Goal: Task Accomplishment & Management: Use online tool/utility

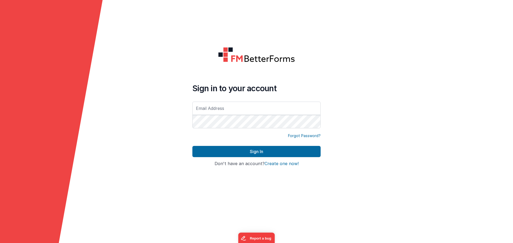
type input "[EMAIL_ADDRESS][DOMAIN_NAME]"
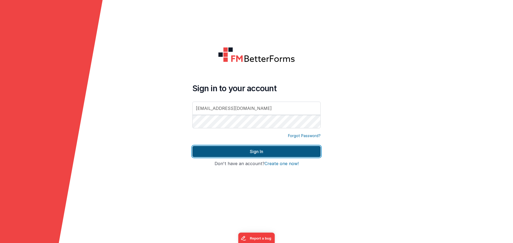
click at [260, 154] on button "Sign In" at bounding box center [256, 151] width 128 height 11
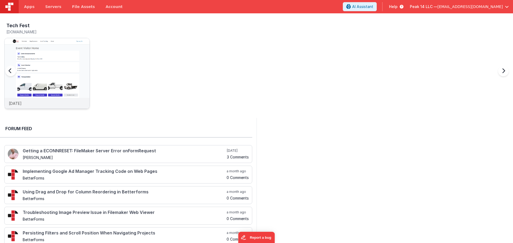
click at [49, 54] on img at bounding box center [47, 80] width 85 height 85
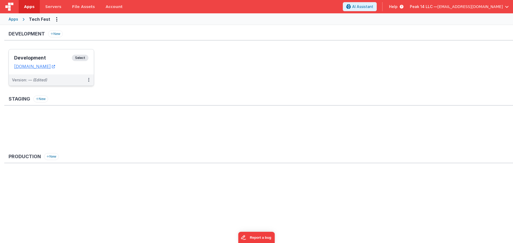
click at [34, 61] on div "Development Select" at bounding box center [51, 59] width 74 height 9
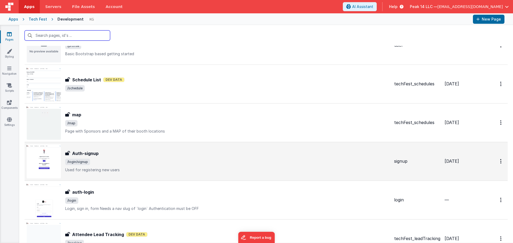
scroll to position [290, 0]
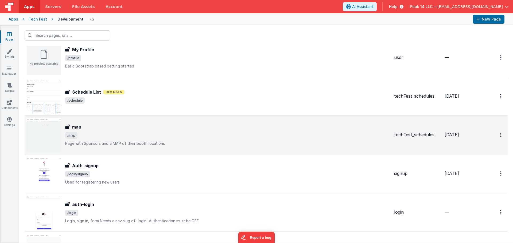
click at [174, 136] on span "/map" at bounding box center [227, 135] width 325 height 6
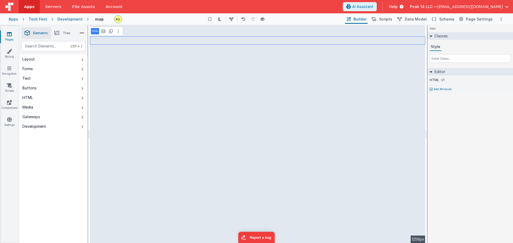
click at [96, 31] on p "html" at bounding box center [95, 31] width 6 height 4
click at [120, 32] on button at bounding box center [118, 31] width 6 height 6
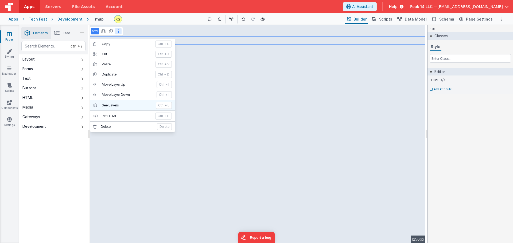
click at [125, 105] on p "See Layers" at bounding box center [127, 105] width 51 height 4
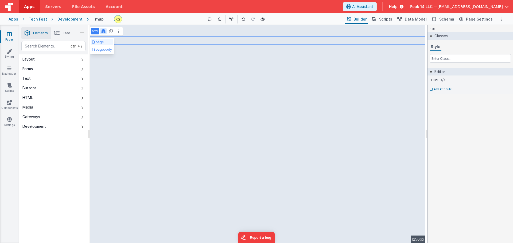
click at [104, 43] on button "page" at bounding box center [102, 42] width 22 height 6
click at [119, 32] on button at bounding box center [118, 31] width 6 height 6
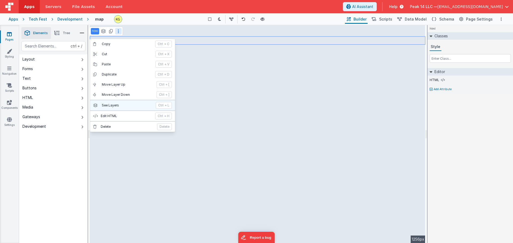
click at [119, 105] on p "See Layers" at bounding box center [127, 105] width 51 height 4
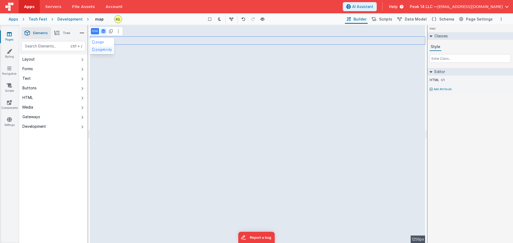
click at [108, 50] on button "pagebody" at bounding box center [102, 49] width 22 height 6
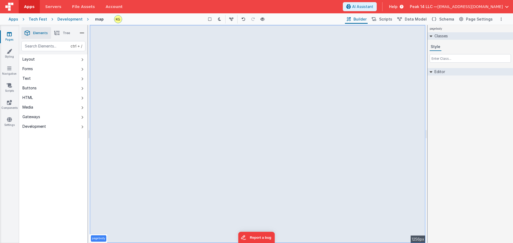
click at [103, 238] on p "pagebody" at bounding box center [98, 239] width 13 height 4
click at [12, 57] on link "Styling" at bounding box center [9, 54] width 19 height 11
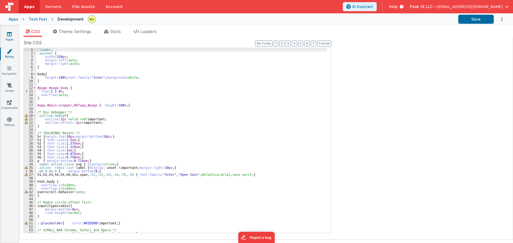
click at [11, 34] on icon at bounding box center [9, 34] width 5 height 5
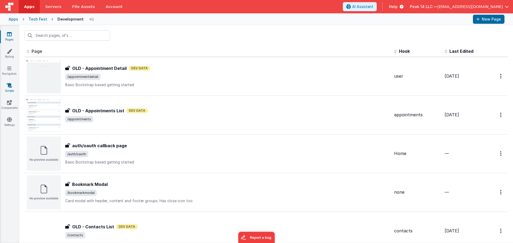
click at [12, 87] on icon at bounding box center [9, 85] width 5 height 5
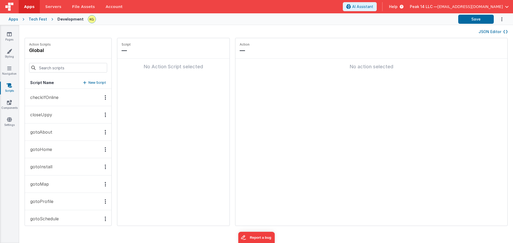
click at [44, 183] on p "gotoMap" at bounding box center [38, 184] width 22 height 6
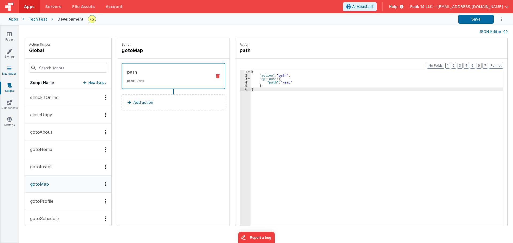
click at [9, 72] on link "Navigation" at bounding box center [9, 71] width 19 height 11
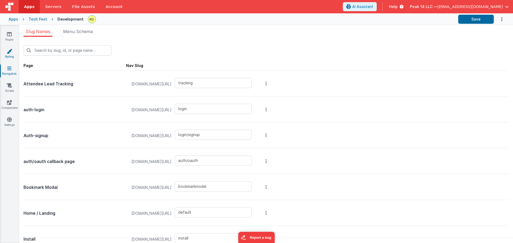
click at [9, 57] on link "Styling" at bounding box center [9, 54] width 19 height 11
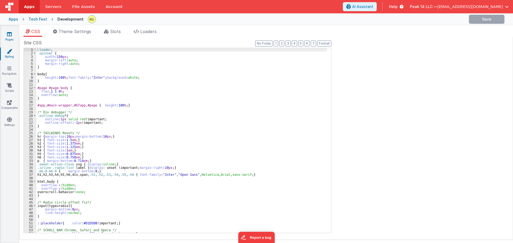
click at [10, 35] on icon at bounding box center [9, 34] width 5 height 5
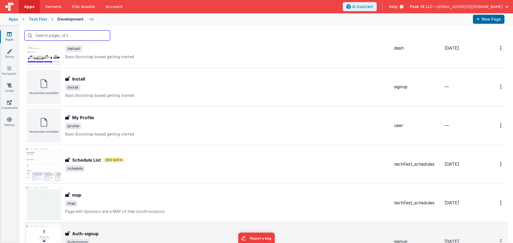
scroll to position [294, 0]
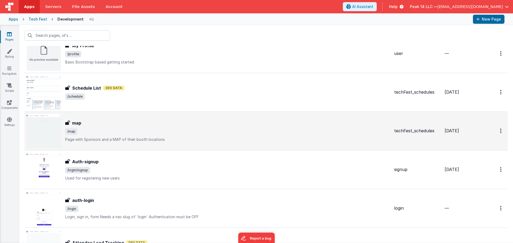
click at [97, 127] on div "map map /map Page with Sponsors and a MAP of their booth locations" at bounding box center [227, 131] width 325 height 22
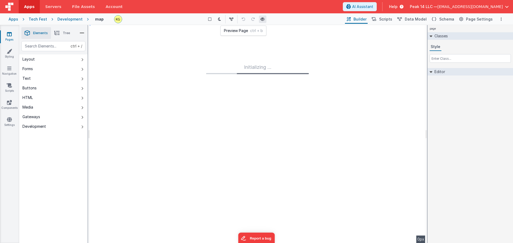
click at [263, 19] on icon at bounding box center [262, 19] width 4 height 4
